Goal: Information Seeking & Learning: Understand process/instructions

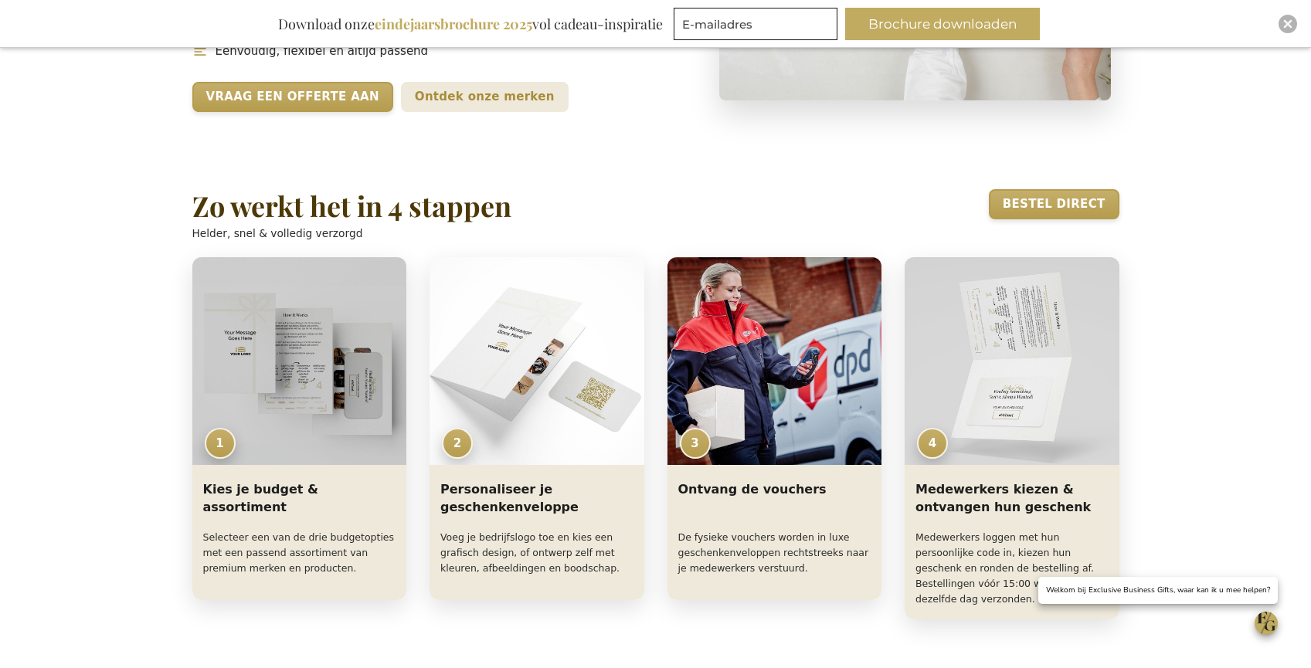
scroll to position [507, 0]
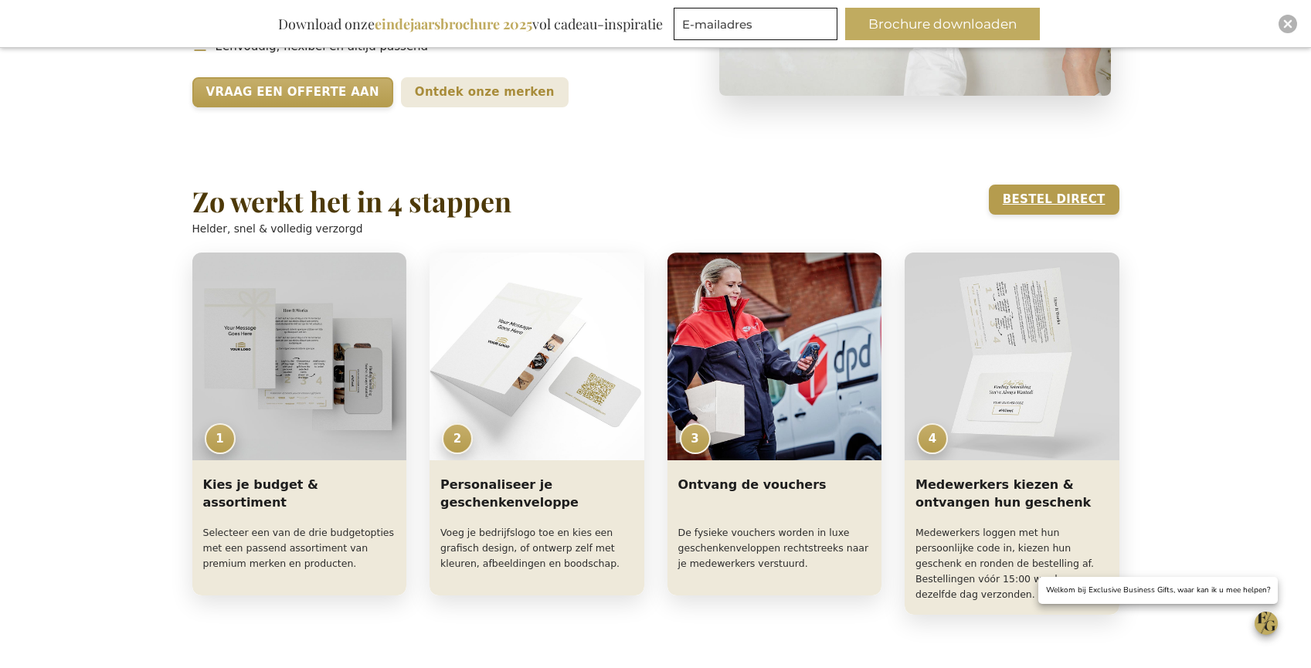
click at [1056, 201] on link "Bestel direct" at bounding box center [1054, 200] width 131 height 30
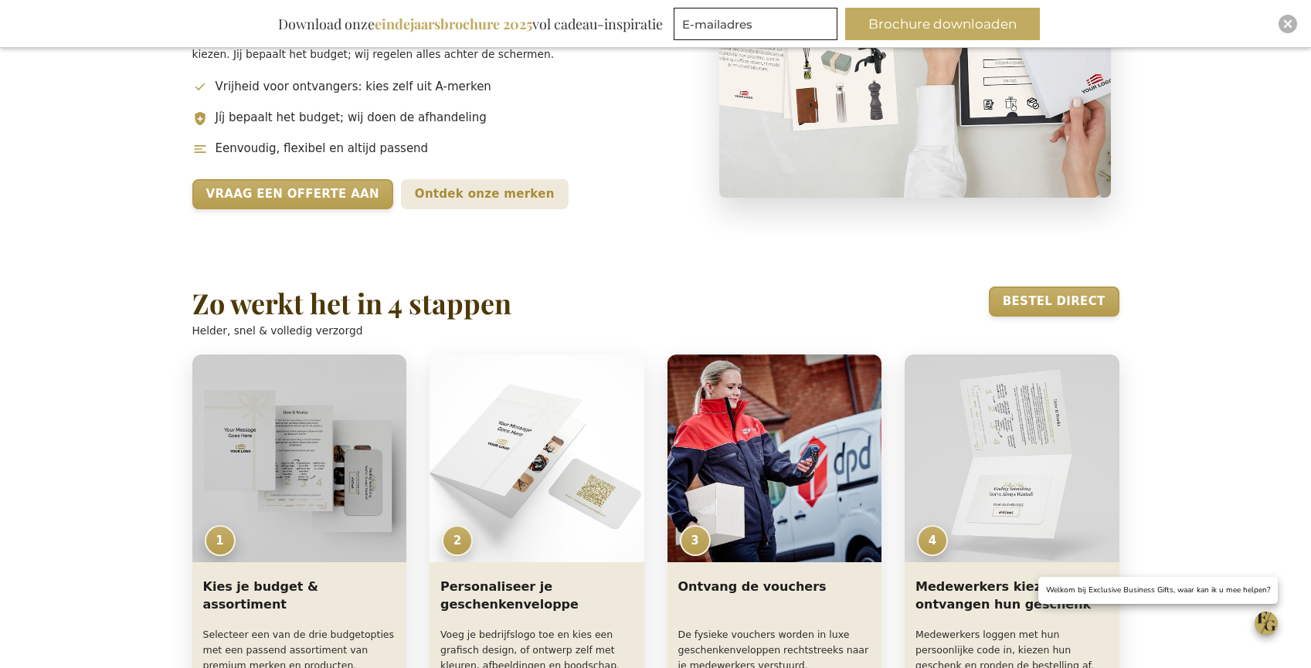
scroll to position [458, 0]
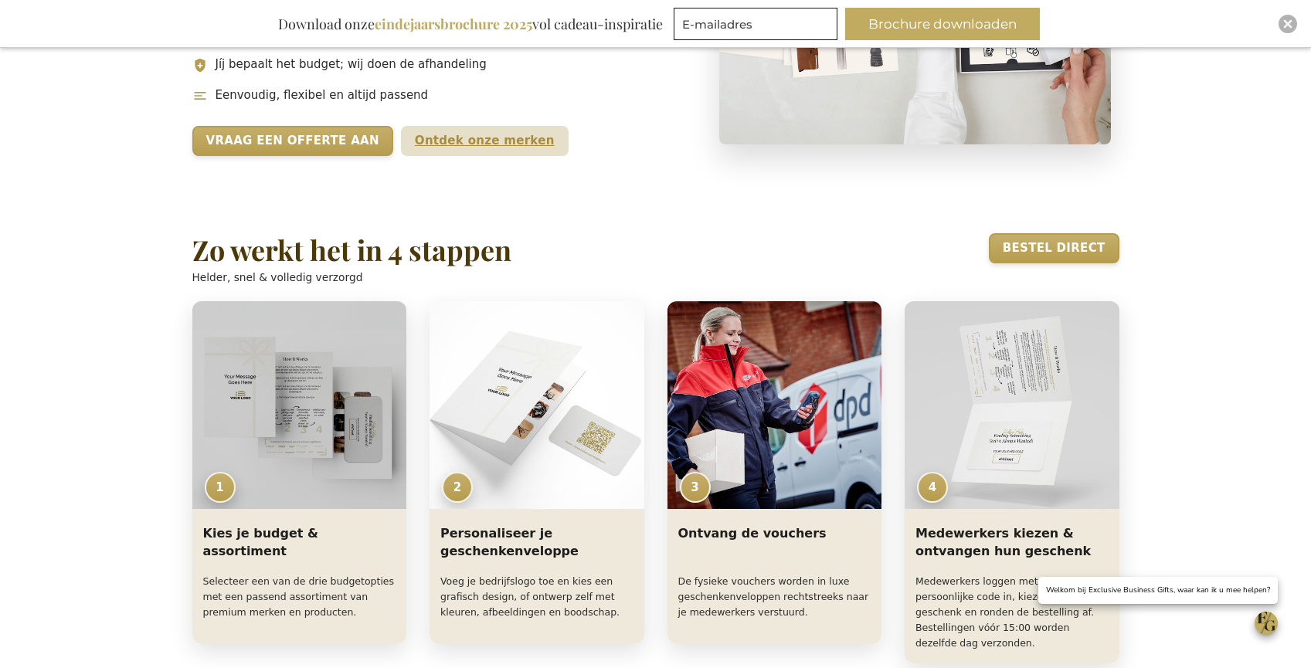
click at [451, 136] on link "Ontdek onze merken" at bounding box center [485, 141] width 168 height 30
click at [963, 221] on section "Zo werkt het in 4 stappen Helder, snel & volledig verzorgd Bestel direct 1 Kies…" at bounding box center [656, 449] width 958 height 508
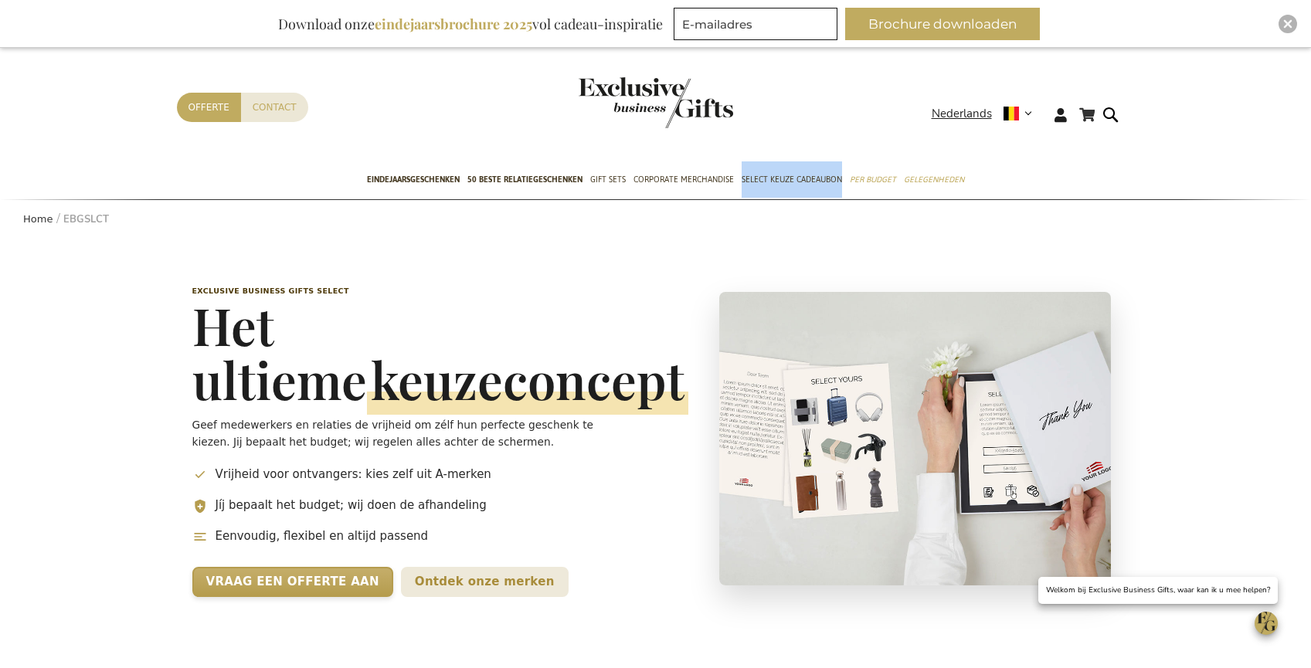
scroll to position [20, 0]
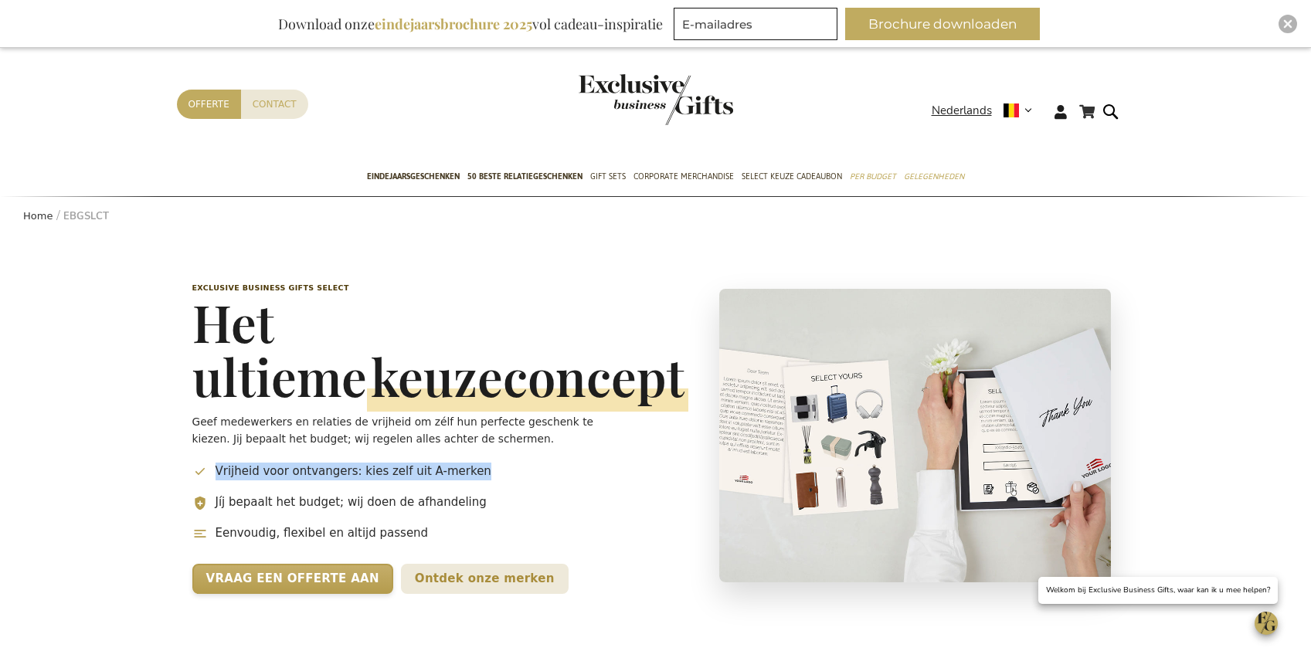
drag, startPoint x: 457, startPoint y: 473, endPoint x: 200, endPoint y: 470, distance: 256.6
click at [200, 470] on li "Vrijheid voor ontvangers: kies zelf uit A-merken" at bounding box center [440, 472] width 496 height 18
copy li "Vrijheid voor ontvangers: kies zelf uit A-merken"
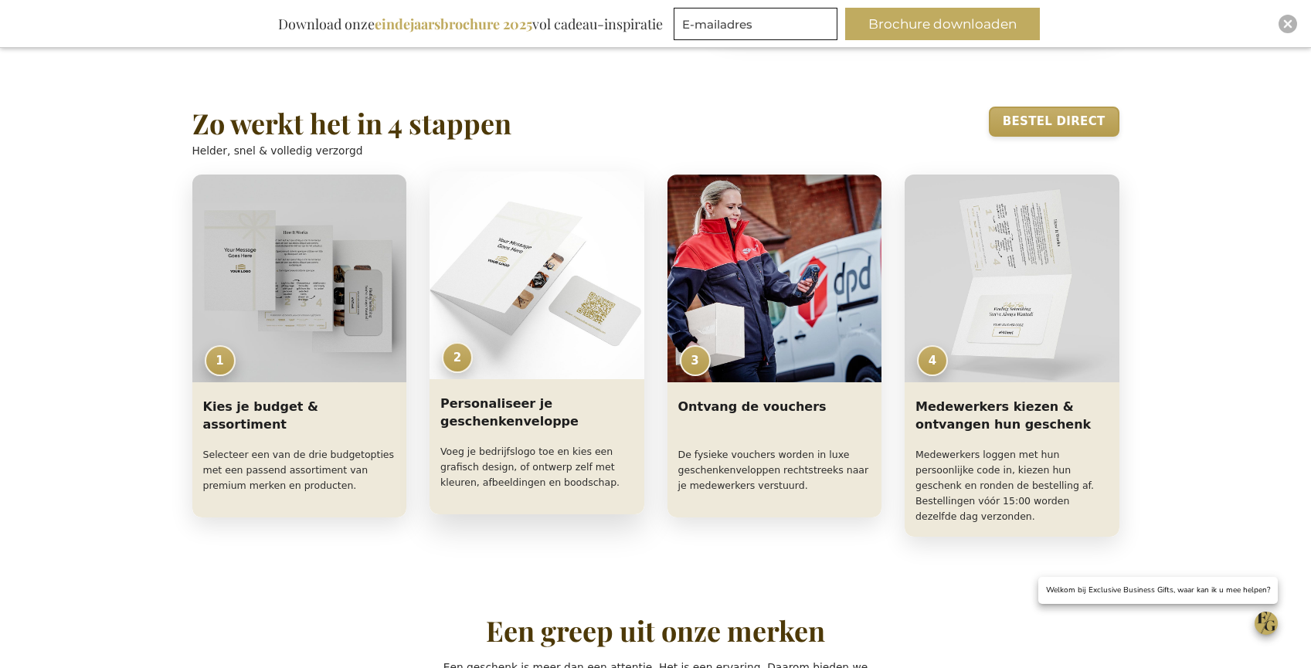
scroll to position [612, 0]
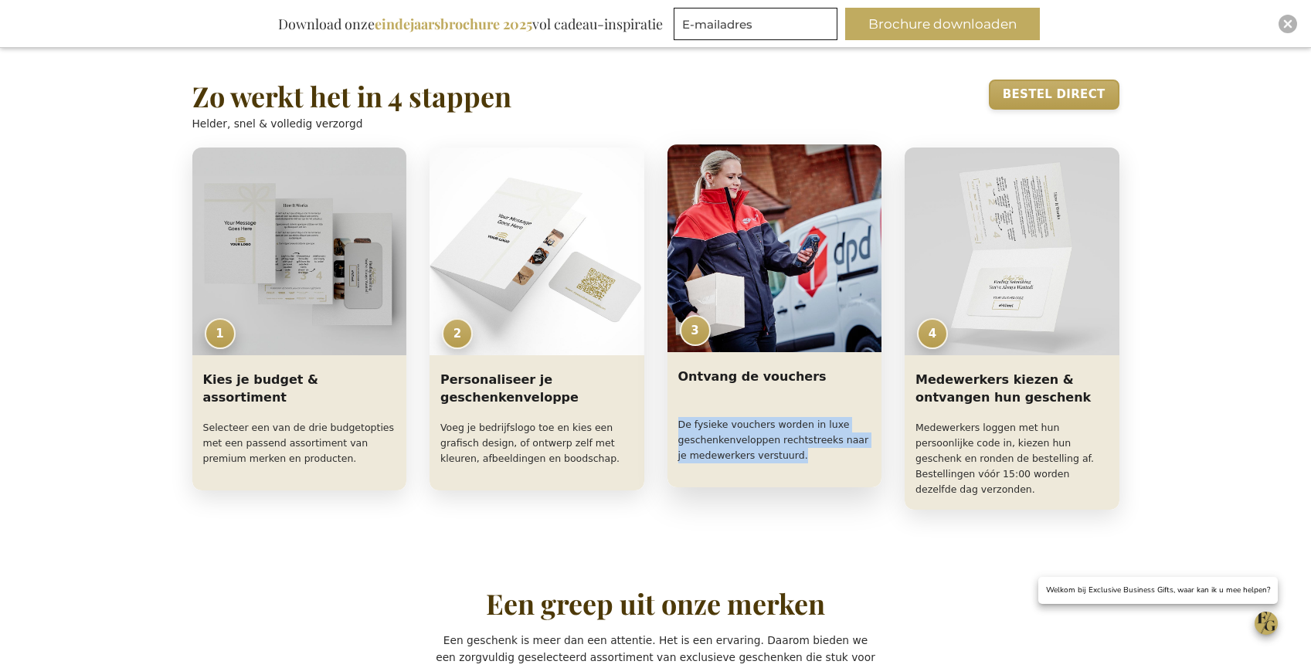
drag, startPoint x: 681, startPoint y: 425, endPoint x: 798, endPoint y: 455, distance: 121.3
click at [798, 455] on p "De fysieke vouchers worden in luxe geschenkenveloppen rechtstreeks naar je mede…" at bounding box center [775, 446] width 193 height 58
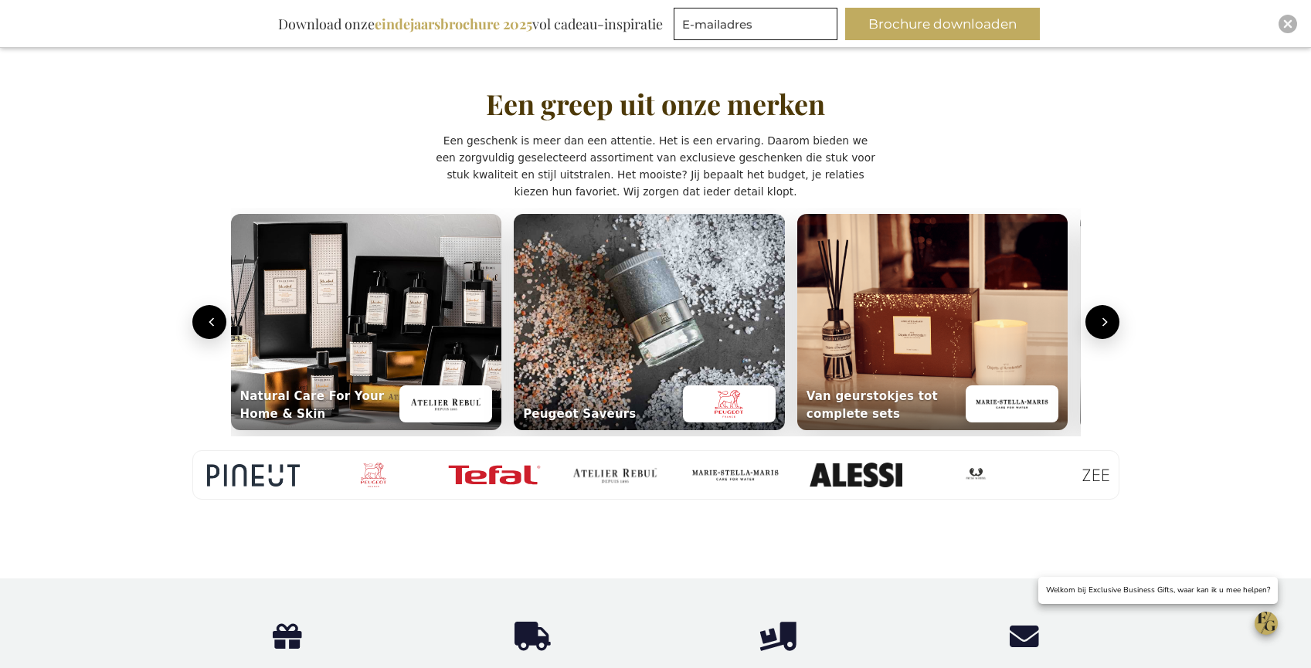
scroll to position [1041, 0]
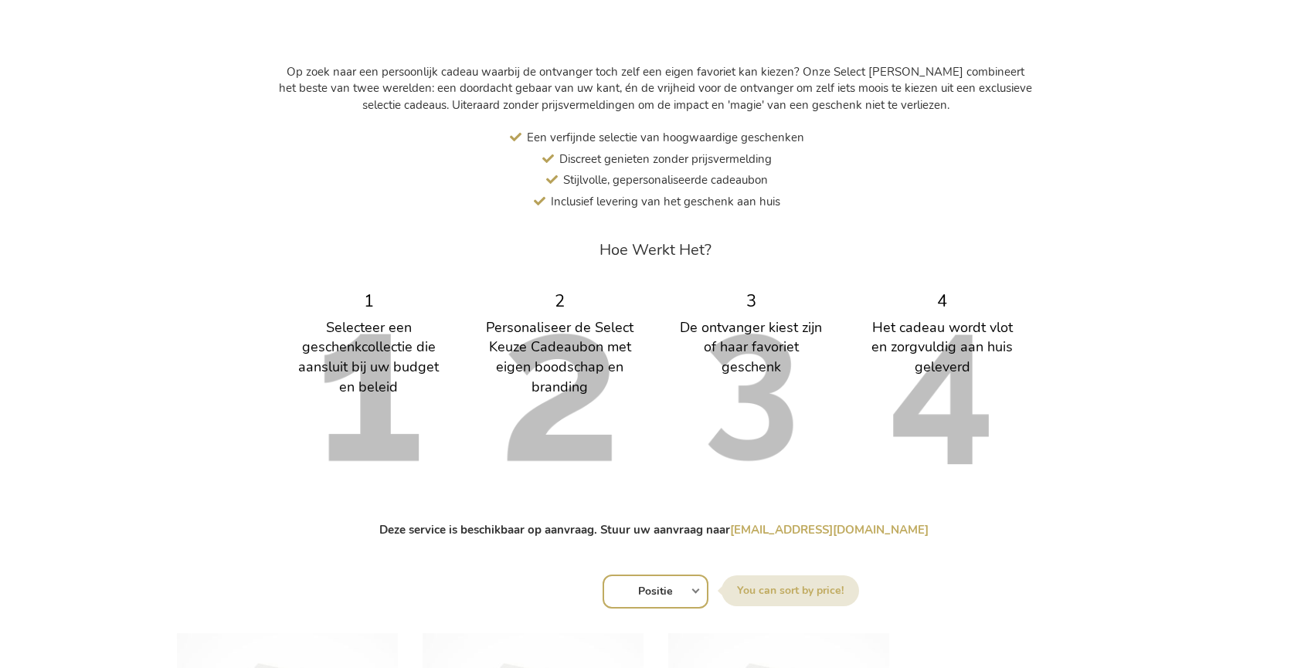
scroll to position [518, 0]
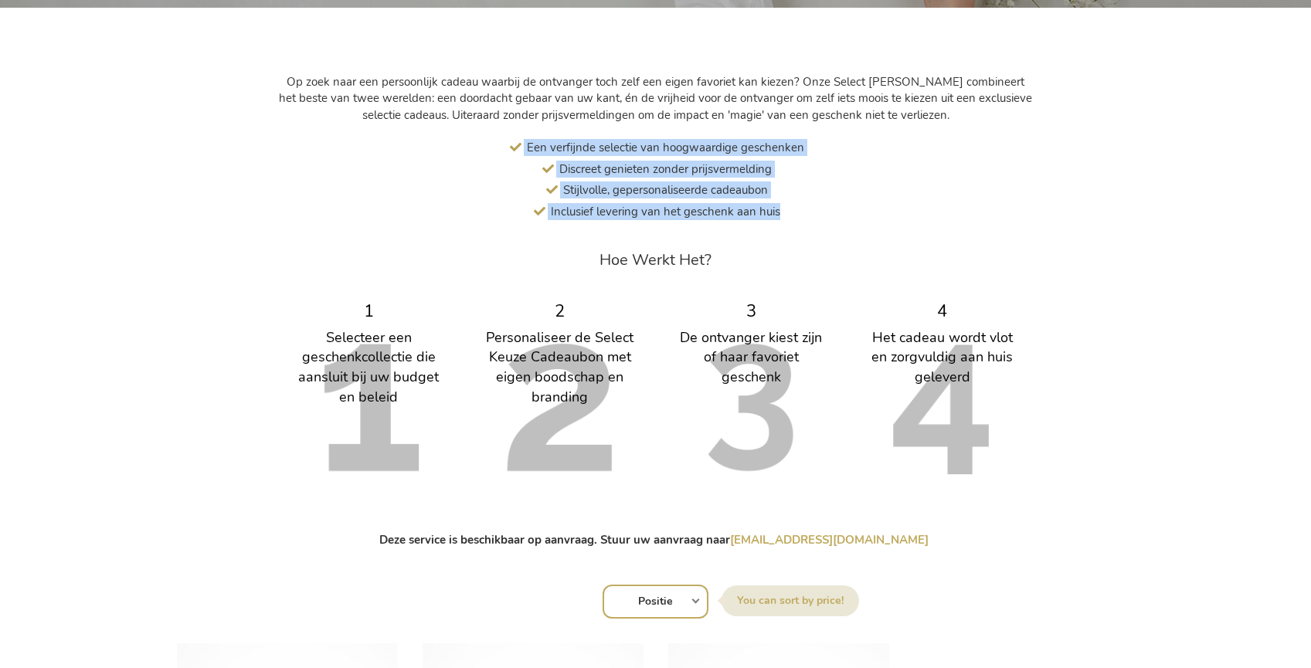
drag, startPoint x: 791, startPoint y: 217, endPoint x: 524, endPoint y: 145, distance: 276.9
click at [524, 145] on div "Een verfijnde selectie van hoogwaardige geschenken Discreet genieten zonder pri…" at bounding box center [655, 179] width 757 height 81
click at [755, 169] on span "Discreet genieten zonder prijsvermelding" at bounding box center [666, 169] width 213 height 15
drag, startPoint x: 789, startPoint y: 216, endPoint x: 513, endPoint y: 144, distance: 285.3
click at [513, 144] on div "Een verfijnde selectie van hoogwaardige geschenken Discreet genieten zonder pri…" at bounding box center [655, 179] width 757 height 81
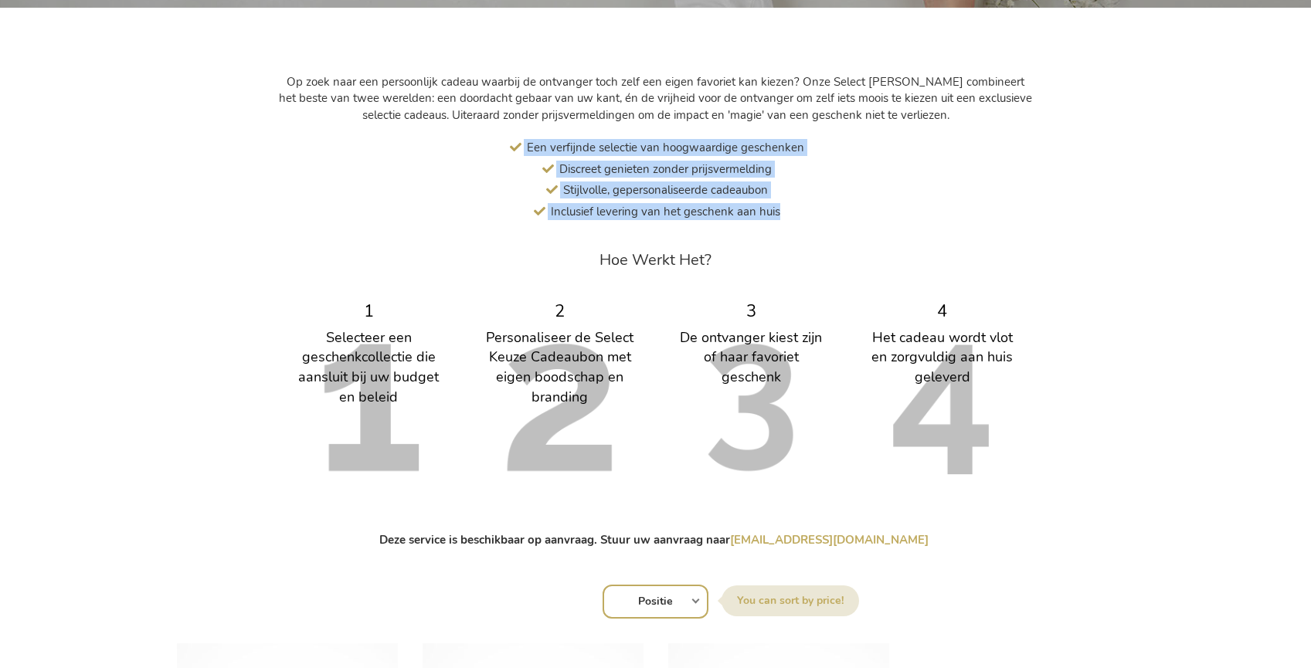
copy div "Een verfijnde selectie van hoogwaardige geschenken Discreet genieten zonder pri…"
